Goal: Information Seeking & Learning: Learn about a topic

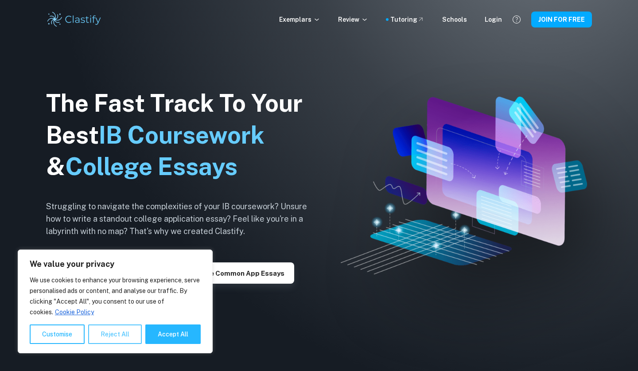
click at [107, 334] on button "Reject All" at bounding box center [115, 334] width 54 height 20
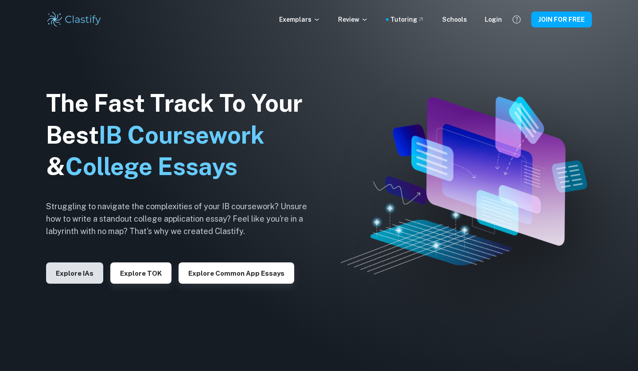
click at [78, 269] on button "Explore IAs" at bounding box center [74, 272] width 57 height 21
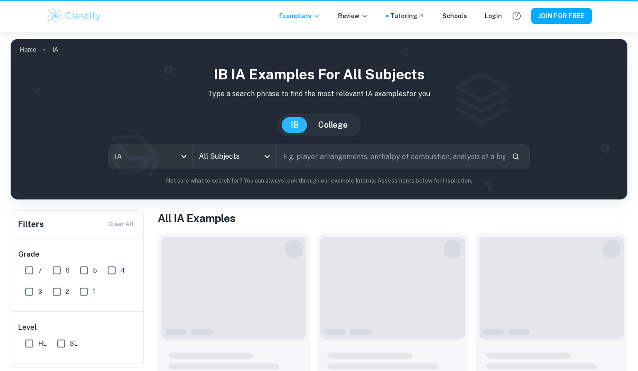
click at [78, 269] on input "5" at bounding box center [84, 270] width 18 height 18
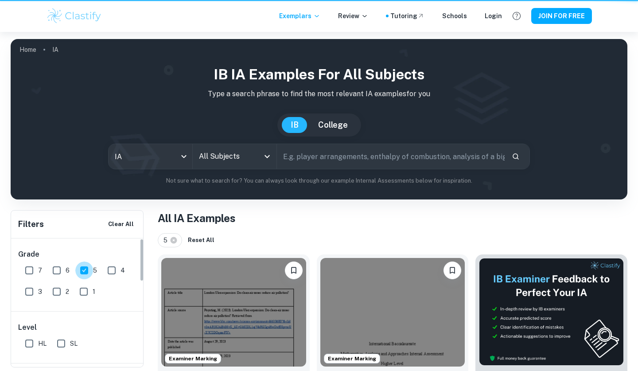
click at [78, 269] on input "5" at bounding box center [84, 270] width 18 height 18
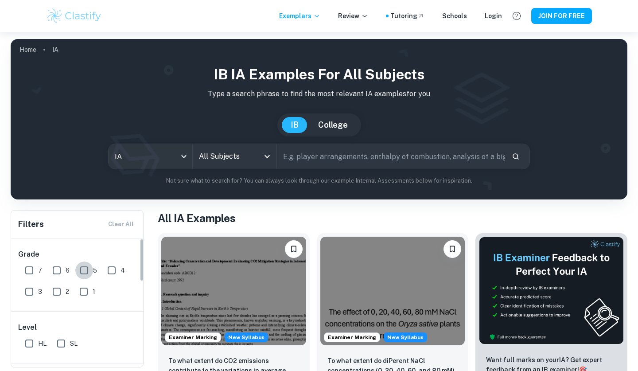
click at [78, 269] on input "5" at bounding box center [84, 270] width 18 height 18
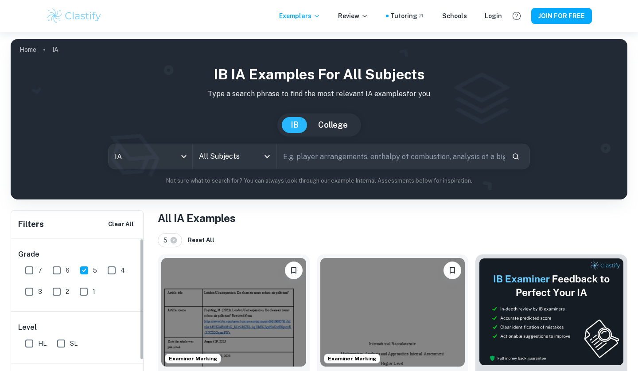
click at [78, 312] on div "Level HL SL" at bounding box center [77, 337] width 133 height 51
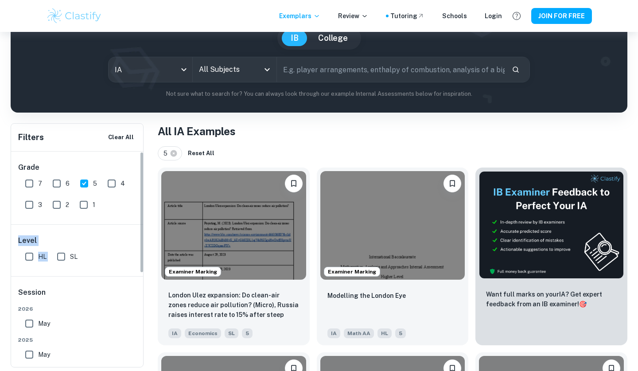
click at [78, 269] on div "Level HL SL" at bounding box center [77, 250] width 133 height 51
click at [83, 268] on div "Level HL SL" at bounding box center [77, 250] width 133 height 51
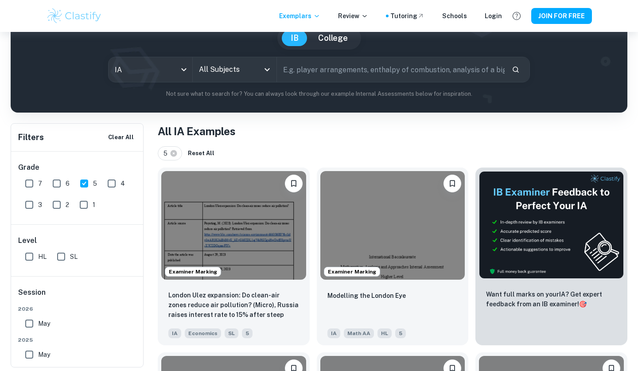
click at [85, 181] on input "5" at bounding box center [84, 184] width 18 height 18
checkbox input "false"
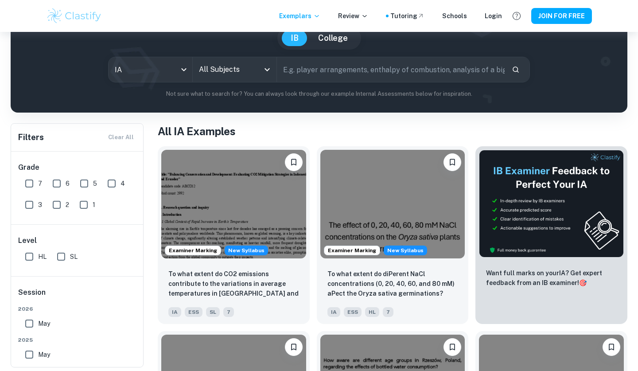
click at [28, 259] on input "HL" at bounding box center [29, 257] width 18 height 18
checkbox input "true"
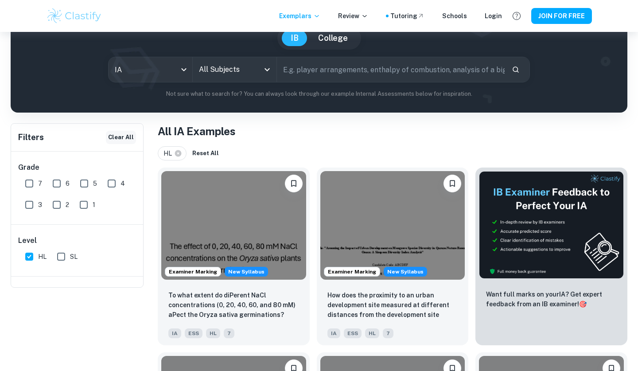
scroll to position [7, 0]
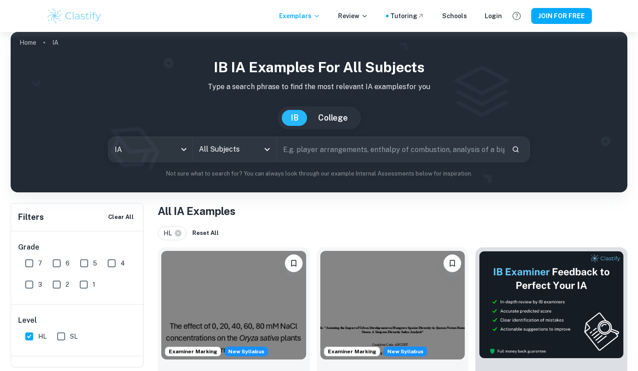
click at [310, 148] on input "text" at bounding box center [391, 149] width 228 height 25
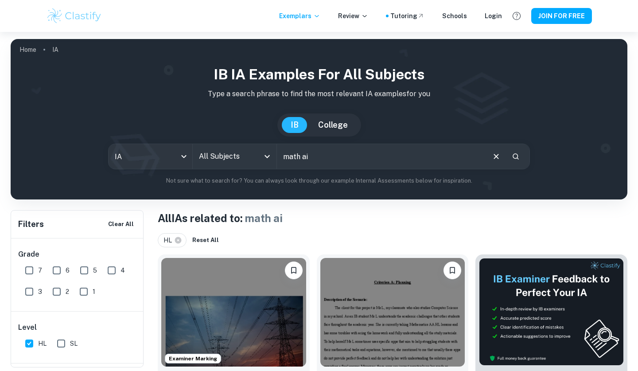
click at [322, 157] on input "math ai" at bounding box center [380, 156] width 207 height 25
type input "m"
click at [265, 153] on icon "Open" at bounding box center [267, 156] width 11 height 11
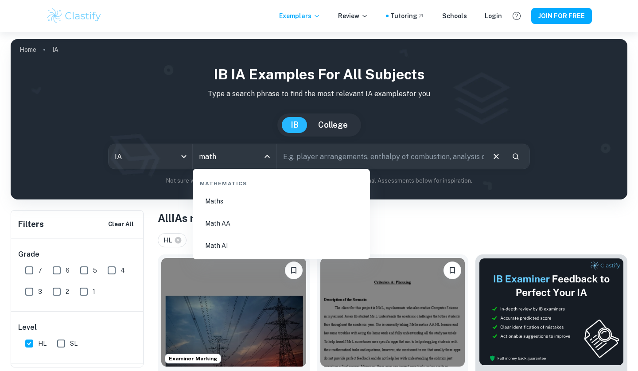
click at [233, 241] on li "Math AI" at bounding box center [281, 245] width 170 height 20
type input "Math AI"
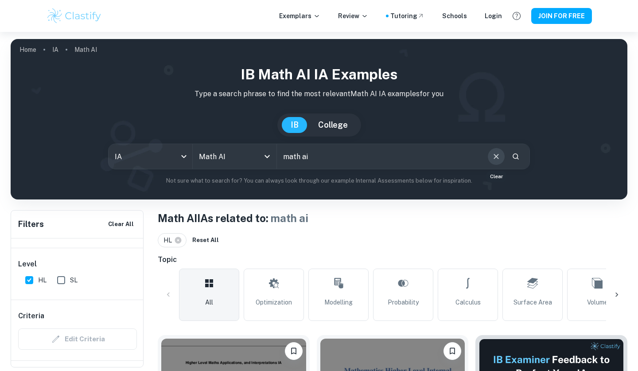
click at [498, 157] on icon "Clear" at bounding box center [497, 157] width 10 height 10
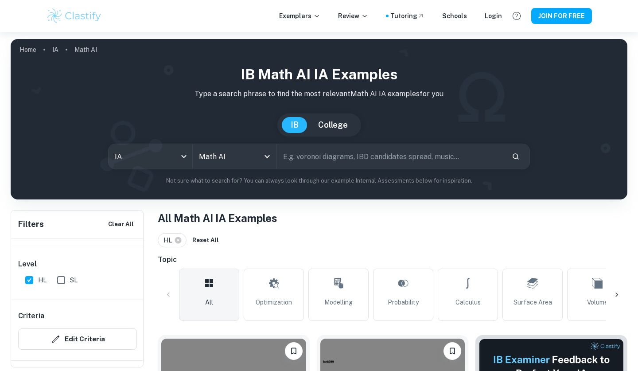
click at [406, 162] on input "text" at bounding box center [391, 156] width 228 height 25
type input "optimisation"
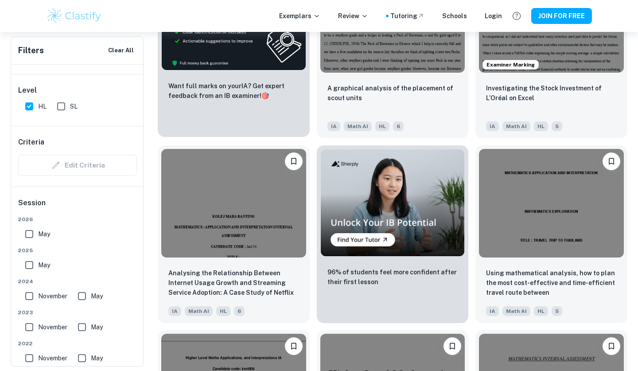
scroll to position [1483, 0]
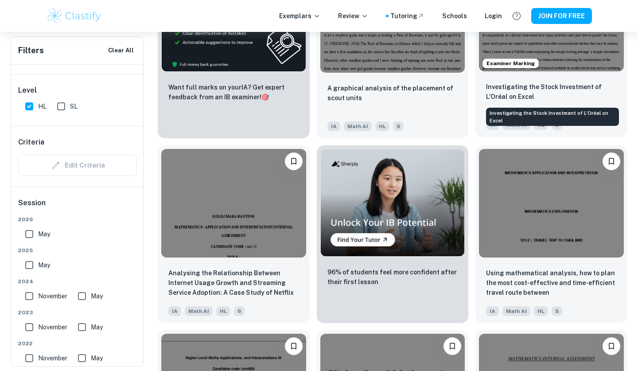
click at [552, 92] on p "Investigating the Stock Investment of L’Oréal on Excel" at bounding box center [551, 92] width 131 height 20
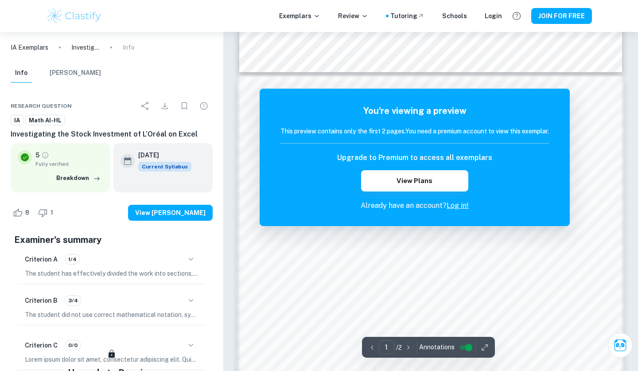
scroll to position [440, 0]
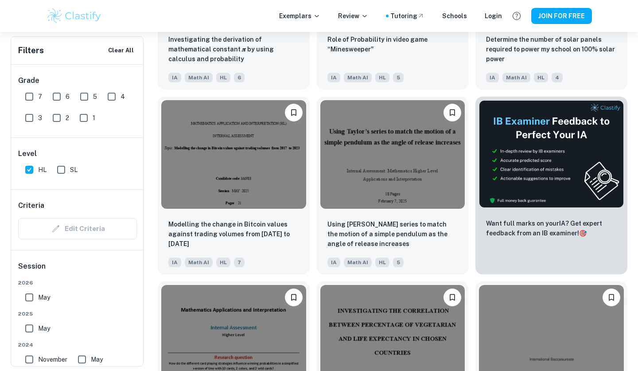
scroll to position [3200, 0]
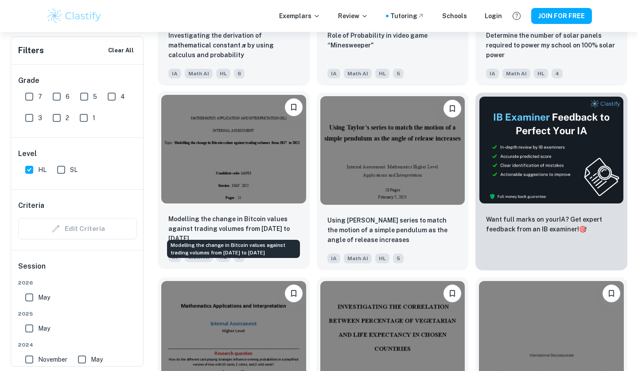
click at [235, 220] on p "Modelling the change in Bitcoin values against trading volumes from [DATE] to […" at bounding box center [233, 228] width 131 height 29
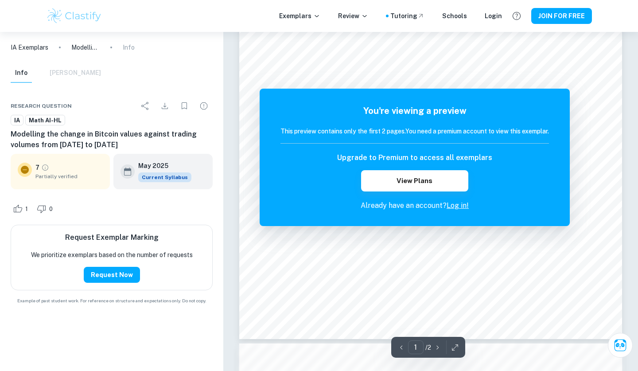
scroll to position [210, 0]
